Goal: Transaction & Acquisition: Purchase product/service

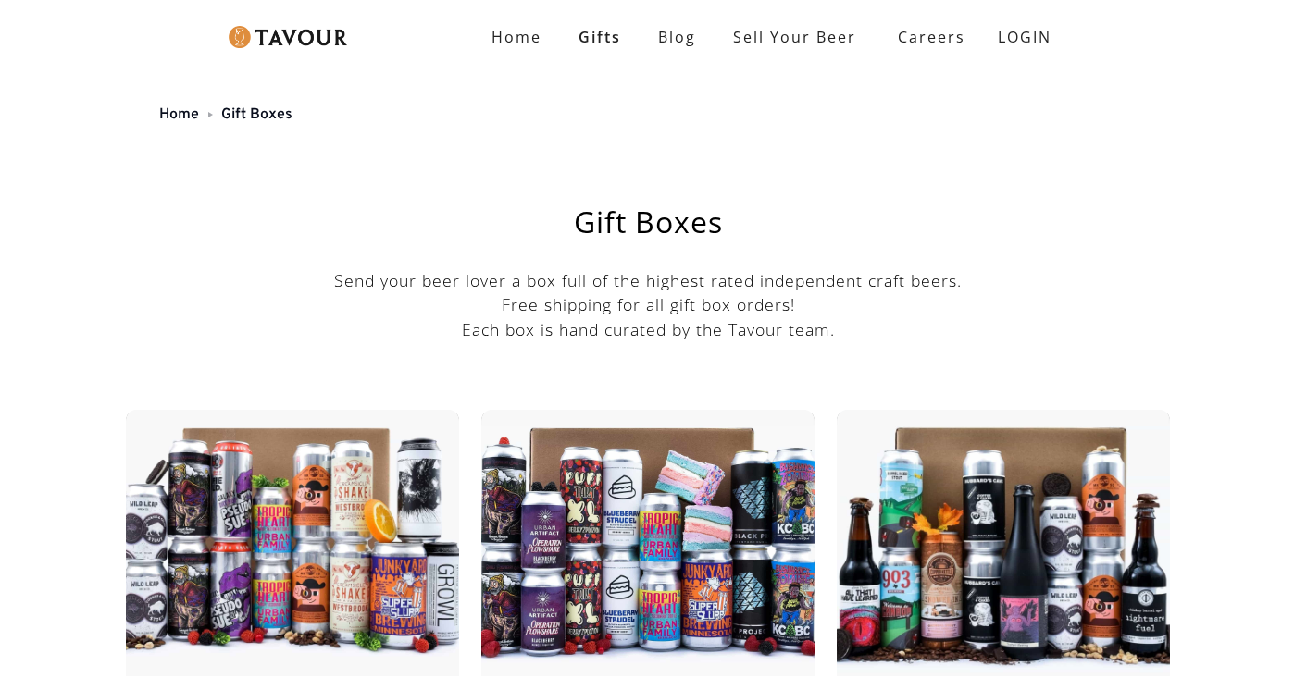
click at [292, 47] on img at bounding box center [288, 37] width 118 height 22
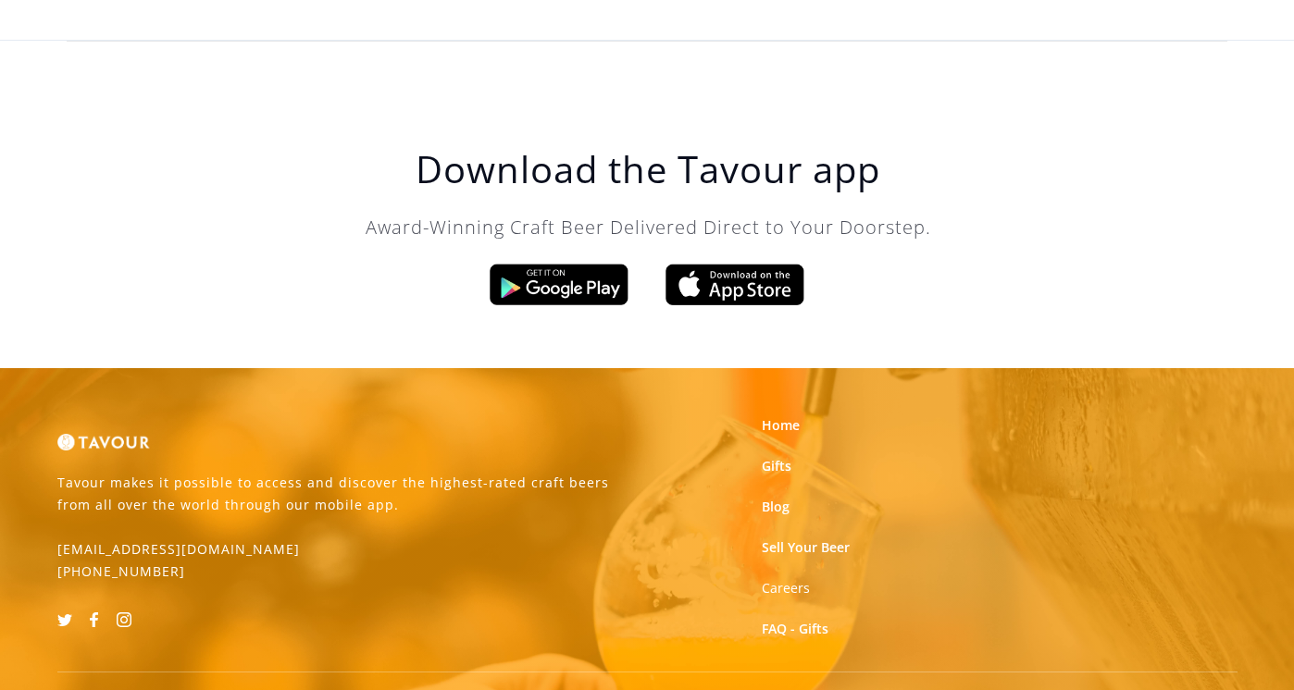
scroll to position [5949, 0]
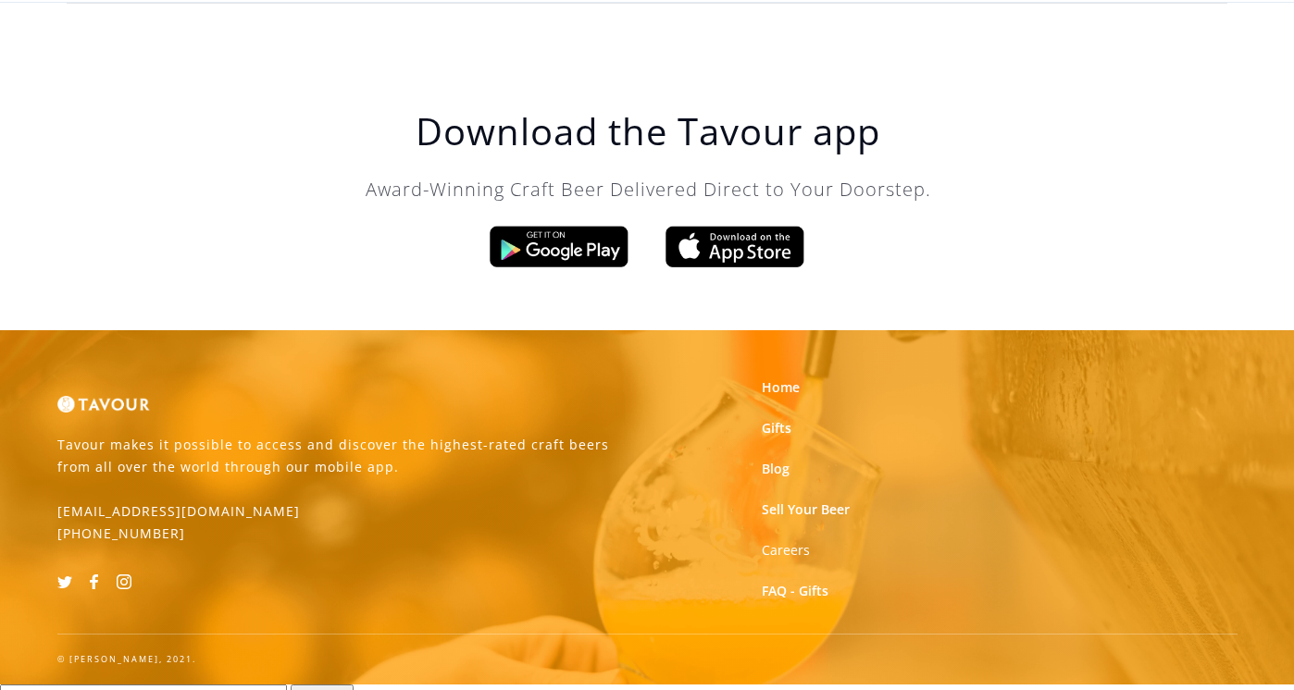
click at [244, 685] on input "text" at bounding box center [143, 698] width 287 height 26
type input "pb&j mixtape"
click at [354, 685] on input "Search" at bounding box center [322, 698] width 63 height 26
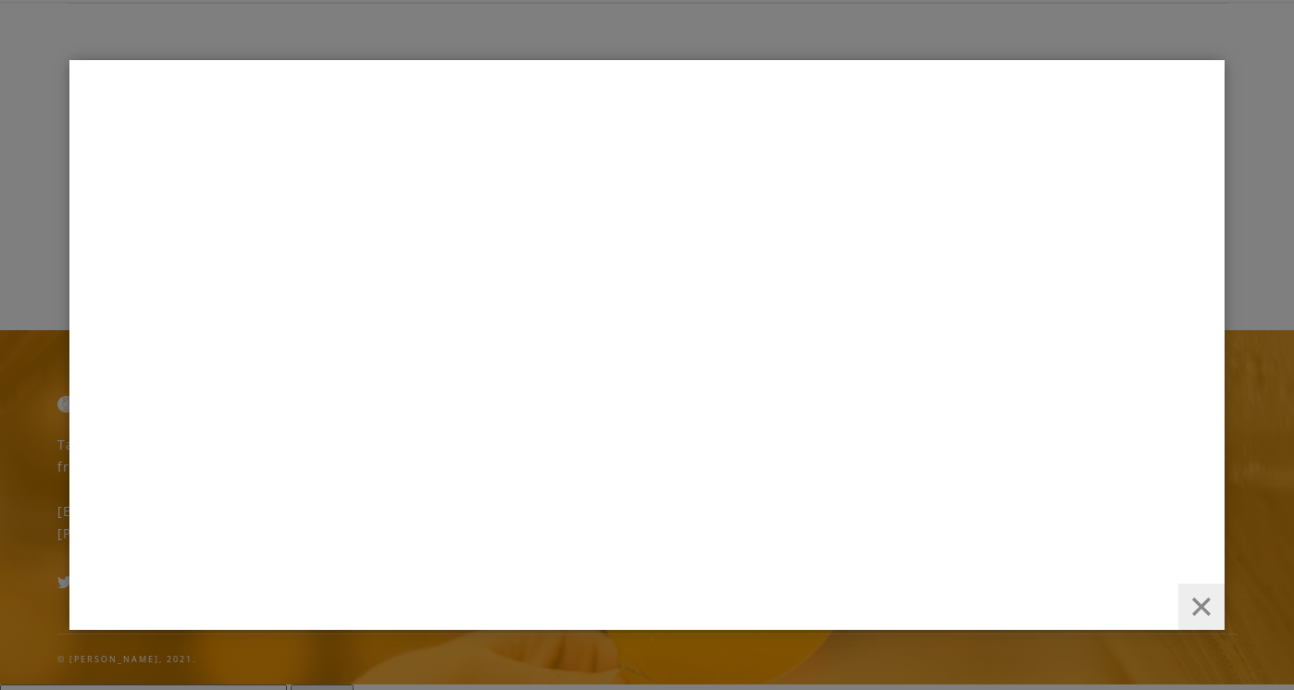
click at [1202, 613] on button "button" at bounding box center [1201, 607] width 46 height 46
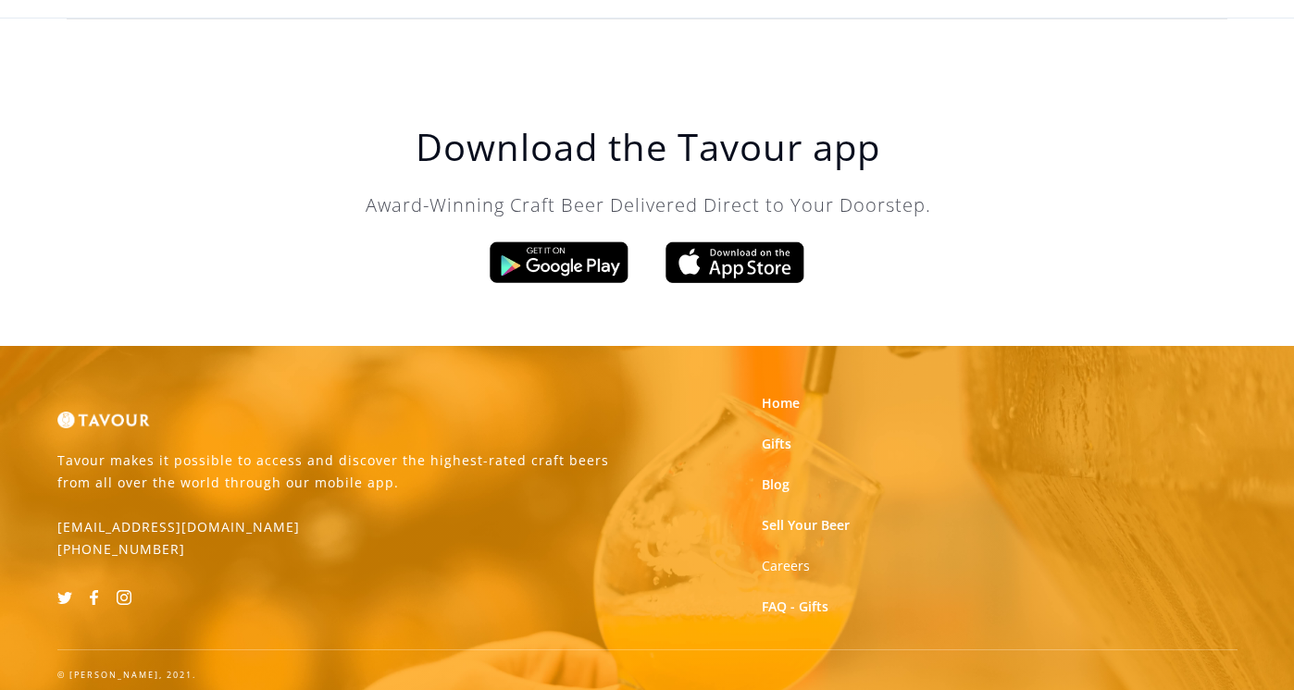
scroll to position [5927, 0]
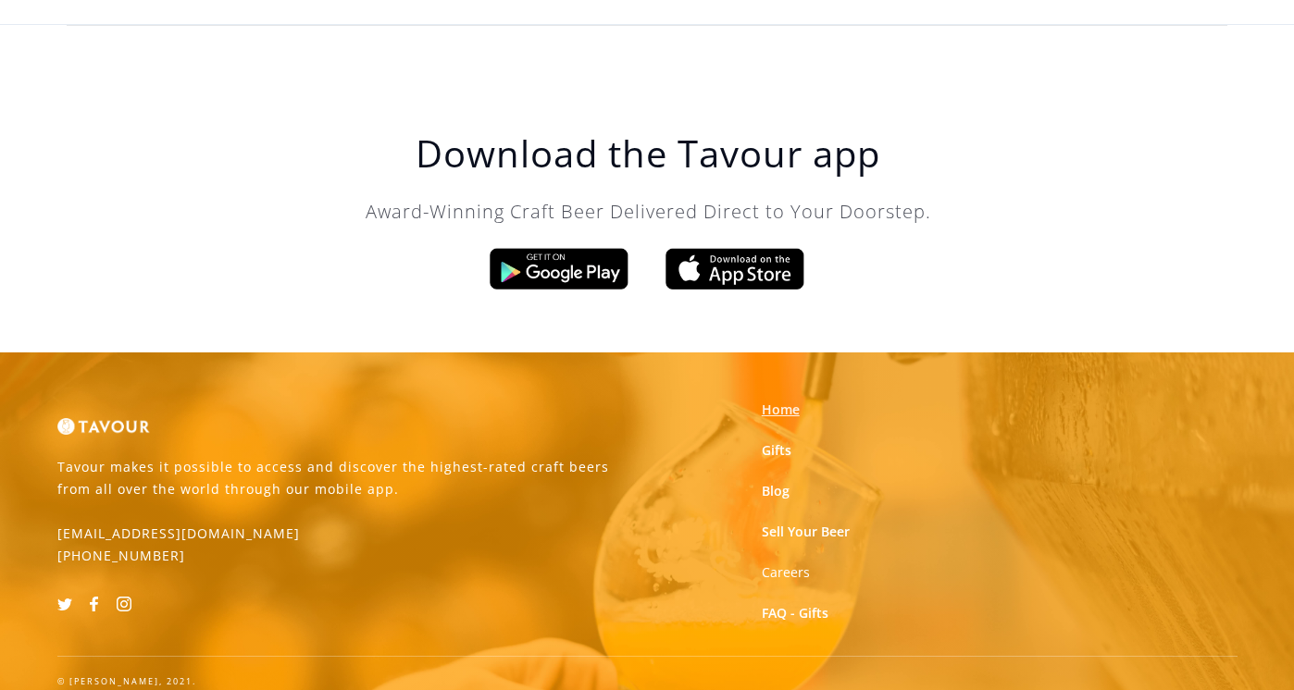
click at [779, 401] on link "Home" at bounding box center [781, 410] width 38 height 19
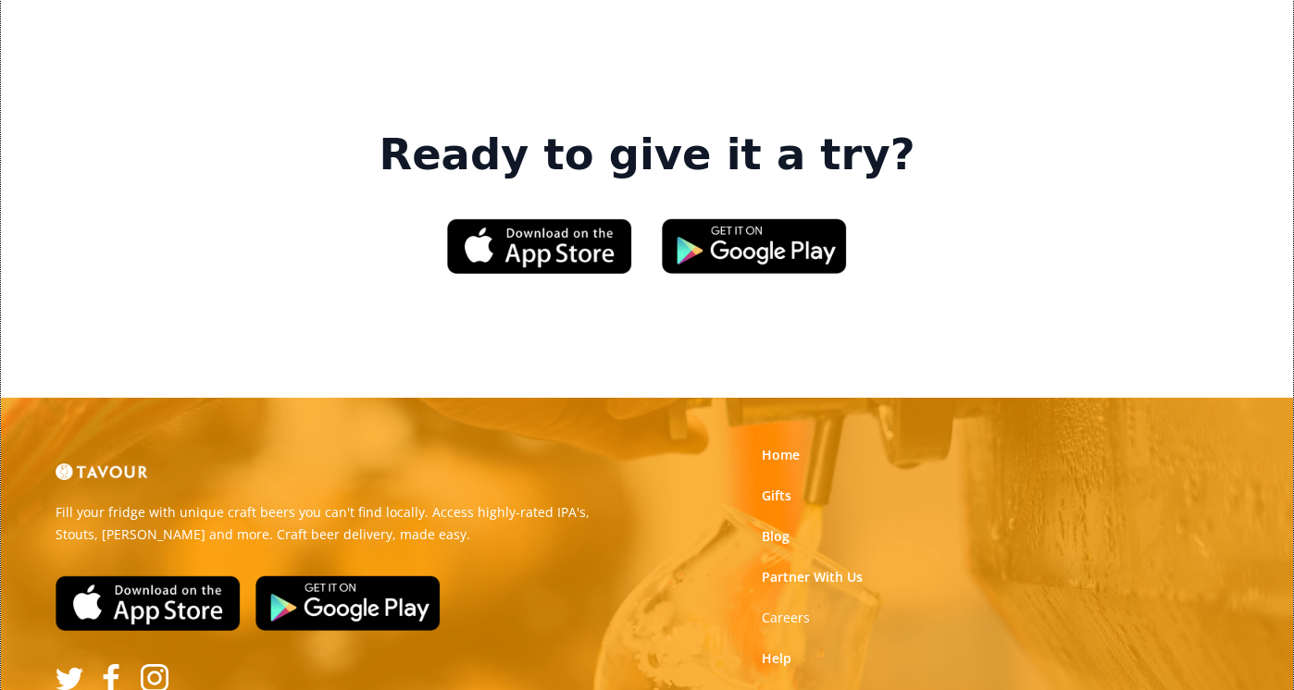
scroll to position [2731, 0]
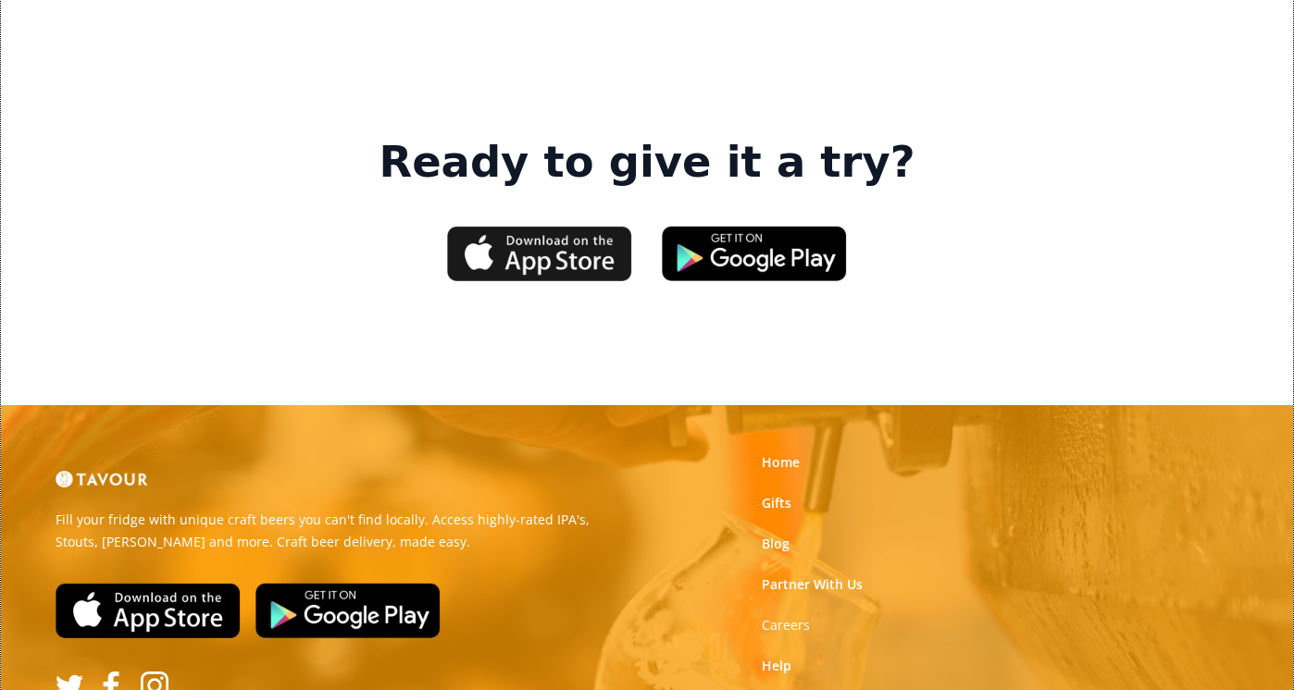
click at [523, 226] on img at bounding box center [539, 254] width 185 height 56
